Goal: Browse casually

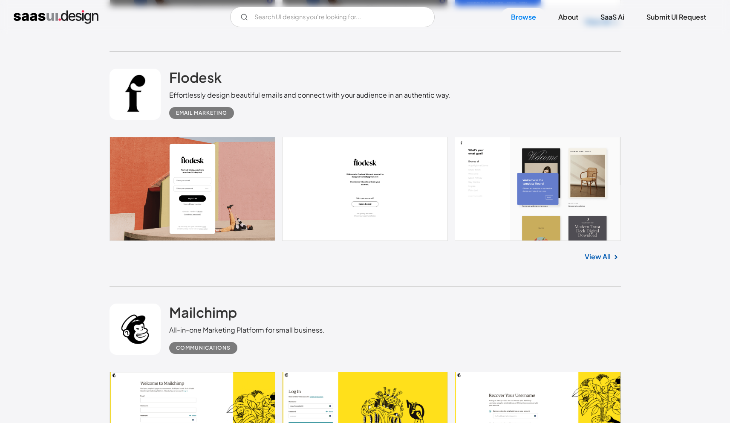
scroll to position [1702, 0]
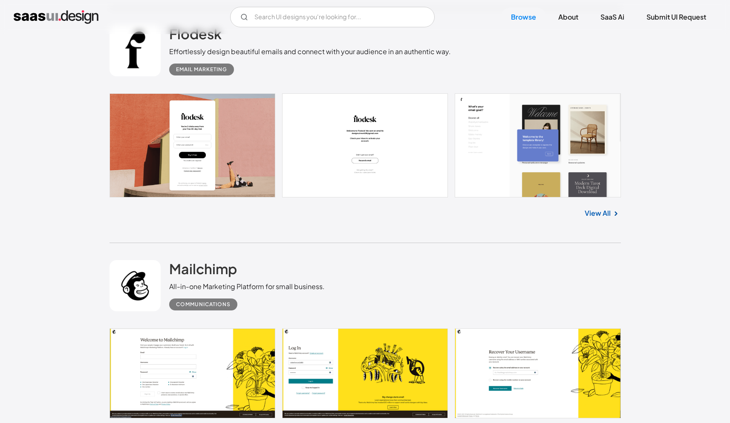
click at [224, 133] on link at bounding box center [365, 145] width 511 height 104
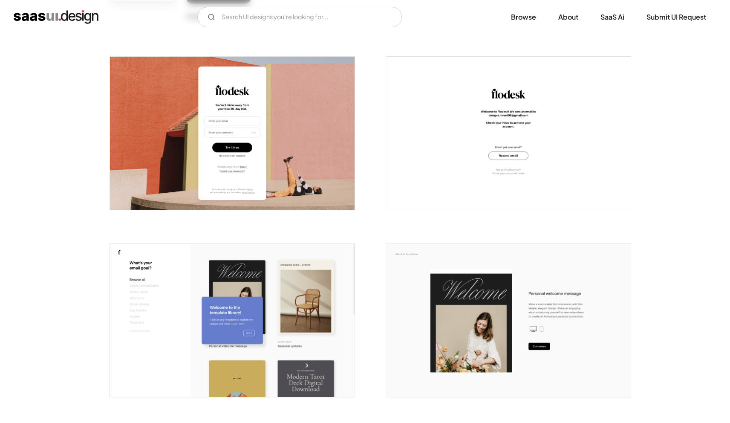
scroll to position [186, 0]
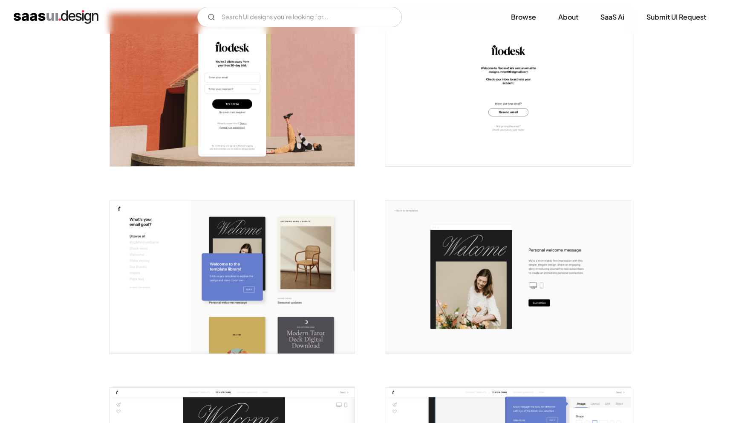
click at [404, 142] on img "open lightbox" at bounding box center [508, 89] width 245 height 153
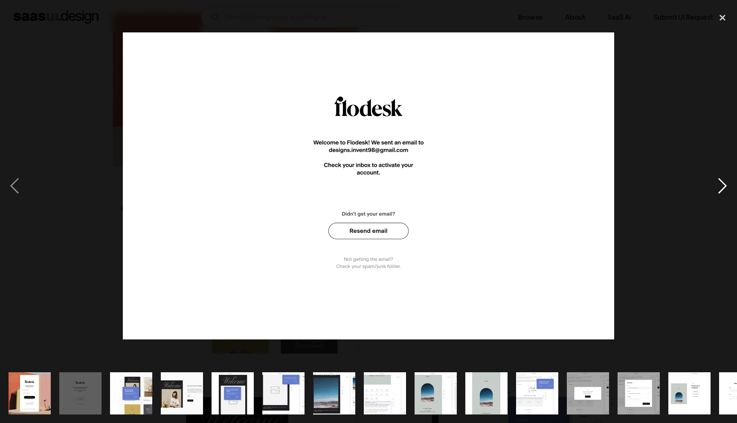
click at [717, 180] on div "next image" at bounding box center [722, 186] width 29 height 355
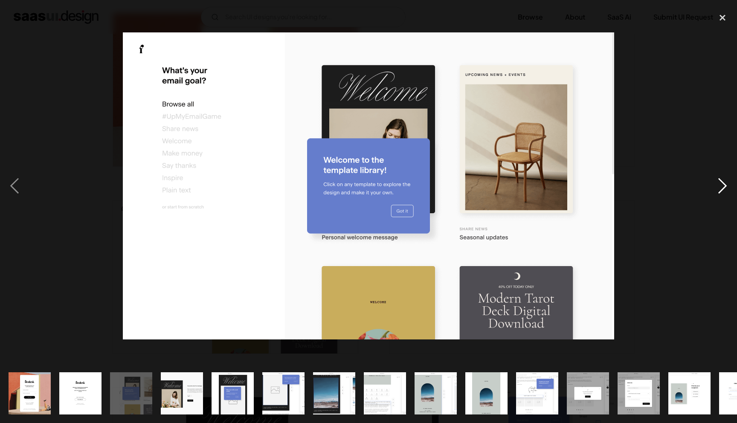
click at [717, 181] on div "next image" at bounding box center [722, 186] width 29 height 355
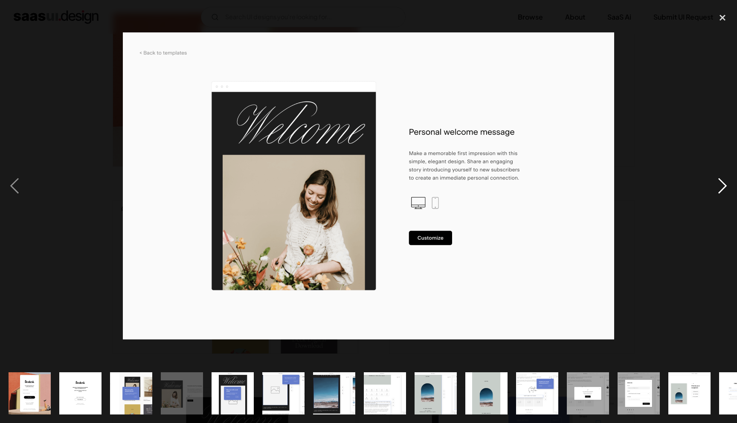
click at [721, 176] on div "next image" at bounding box center [722, 186] width 29 height 355
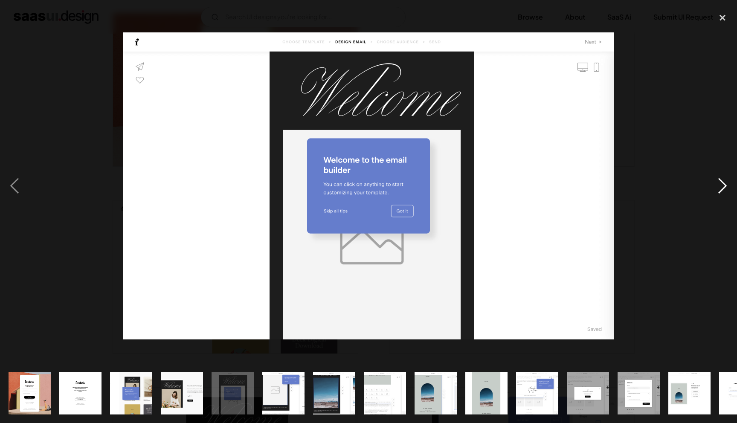
click at [725, 175] on div "next image" at bounding box center [722, 186] width 29 height 355
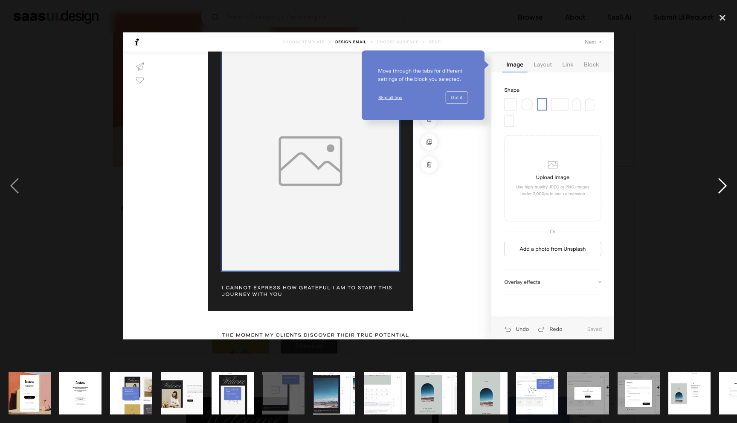
click at [725, 175] on div "next image" at bounding box center [722, 186] width 29 height 355
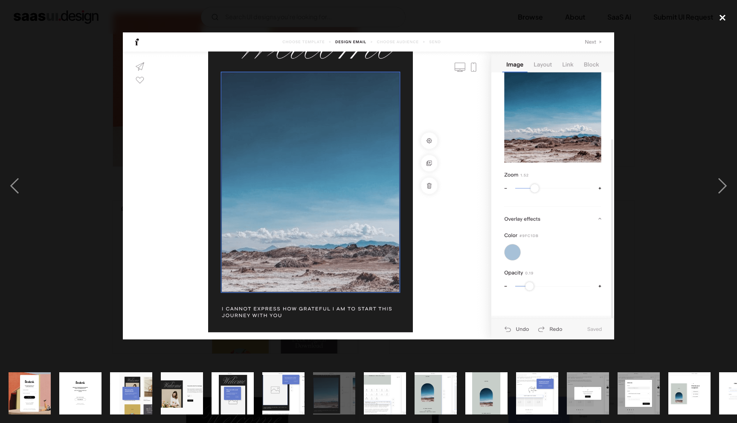
click at [720, 18] on div "close lightbox" at bounding box center [722, 18] width 29 height 19
